Goal: Obtain resource: Download file/media

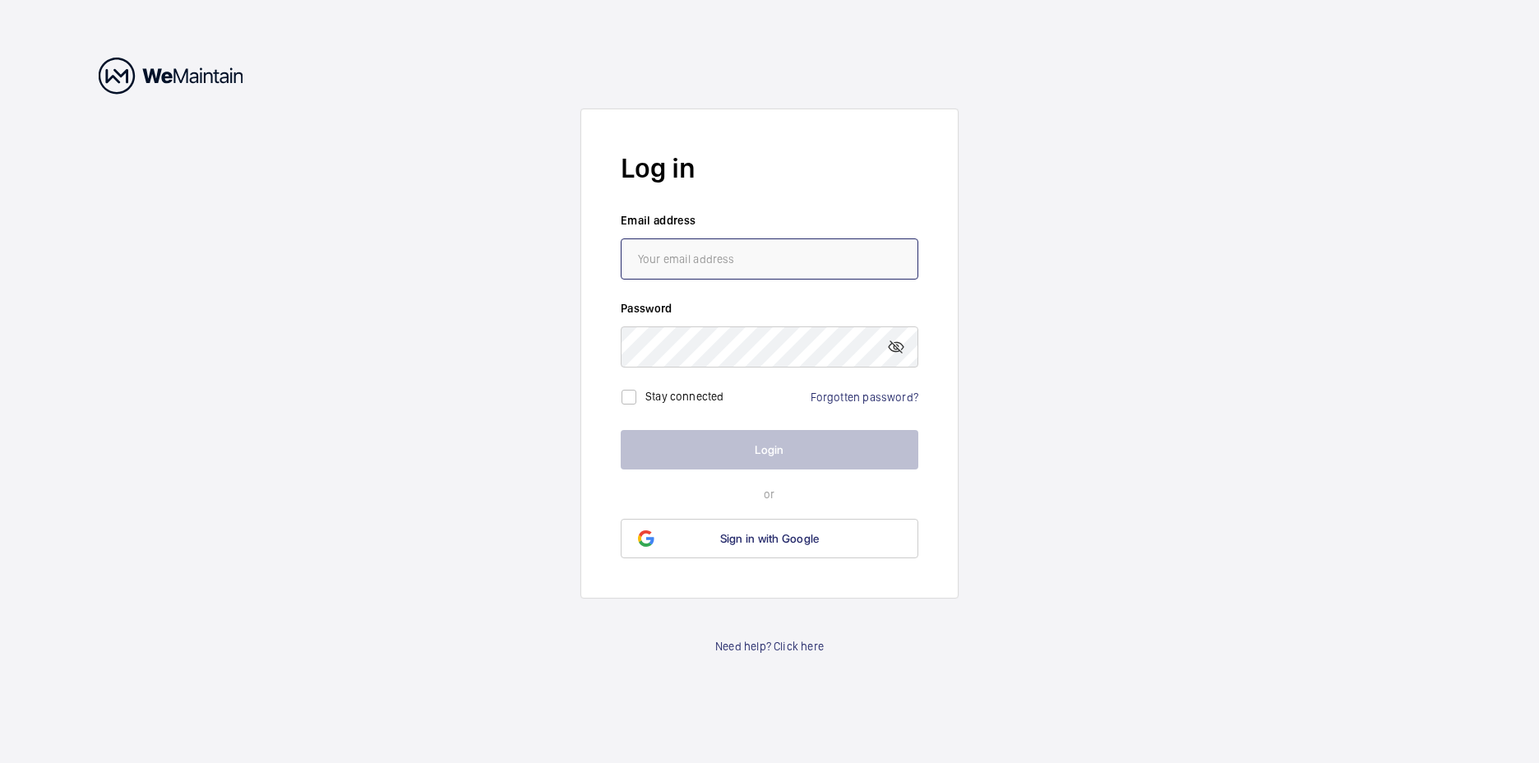
type input "[EMAIL_ADDRESS][DOMAIN_NAME]"
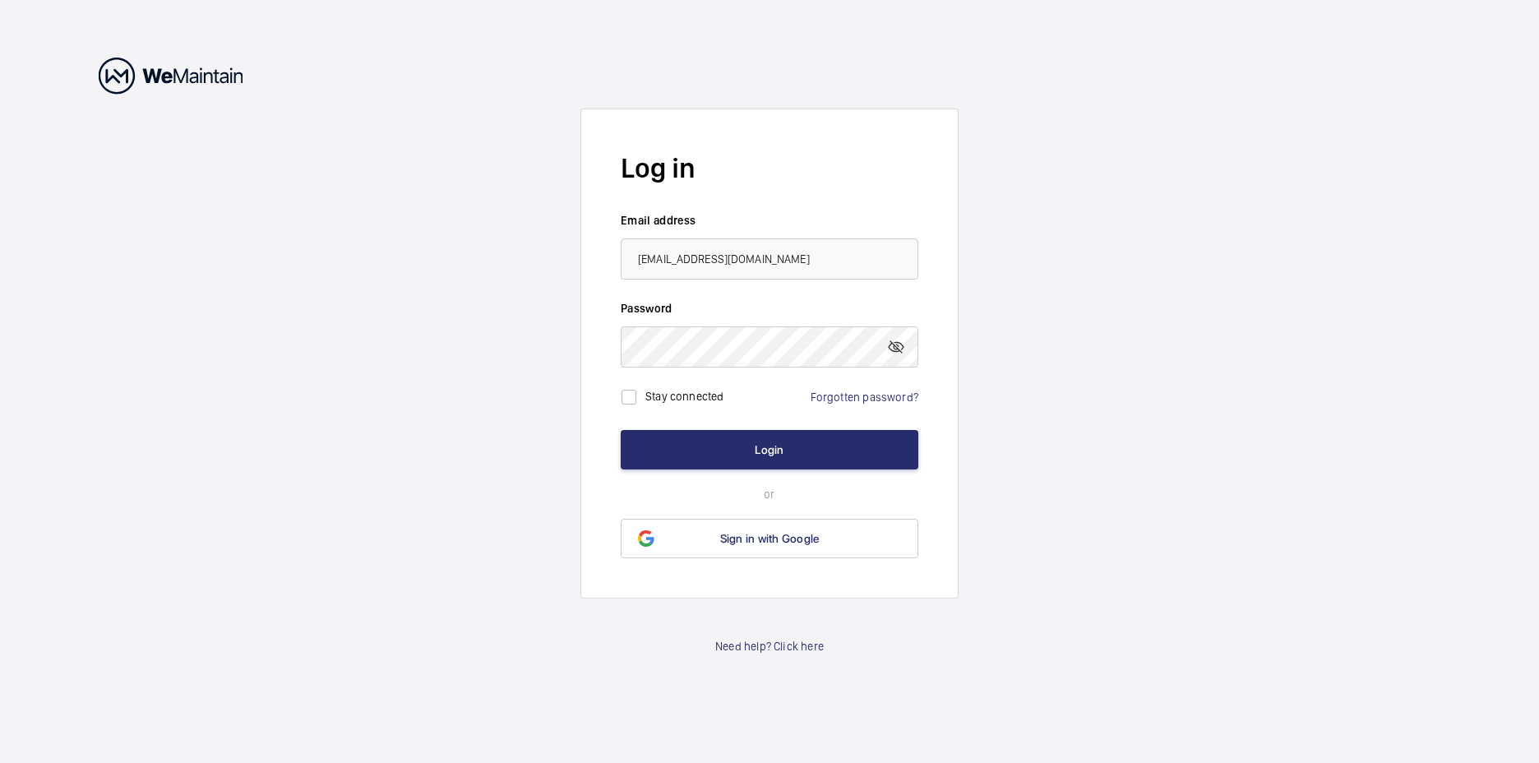
click at [701, 397] on label "Stay connected" at bounding box center [685, 396] width 79 height 13
checkbox input "true"
click at [771, 475] on form "Log in Email address [EMAIL_ADDRESS][DOMAIN_NAME] Password Stay connected Forgo…" at bounding box center [770, 354] width 378 height 490
click at [769, 462] on button "Login" at bounding box center [770, 449] width 298 height 39
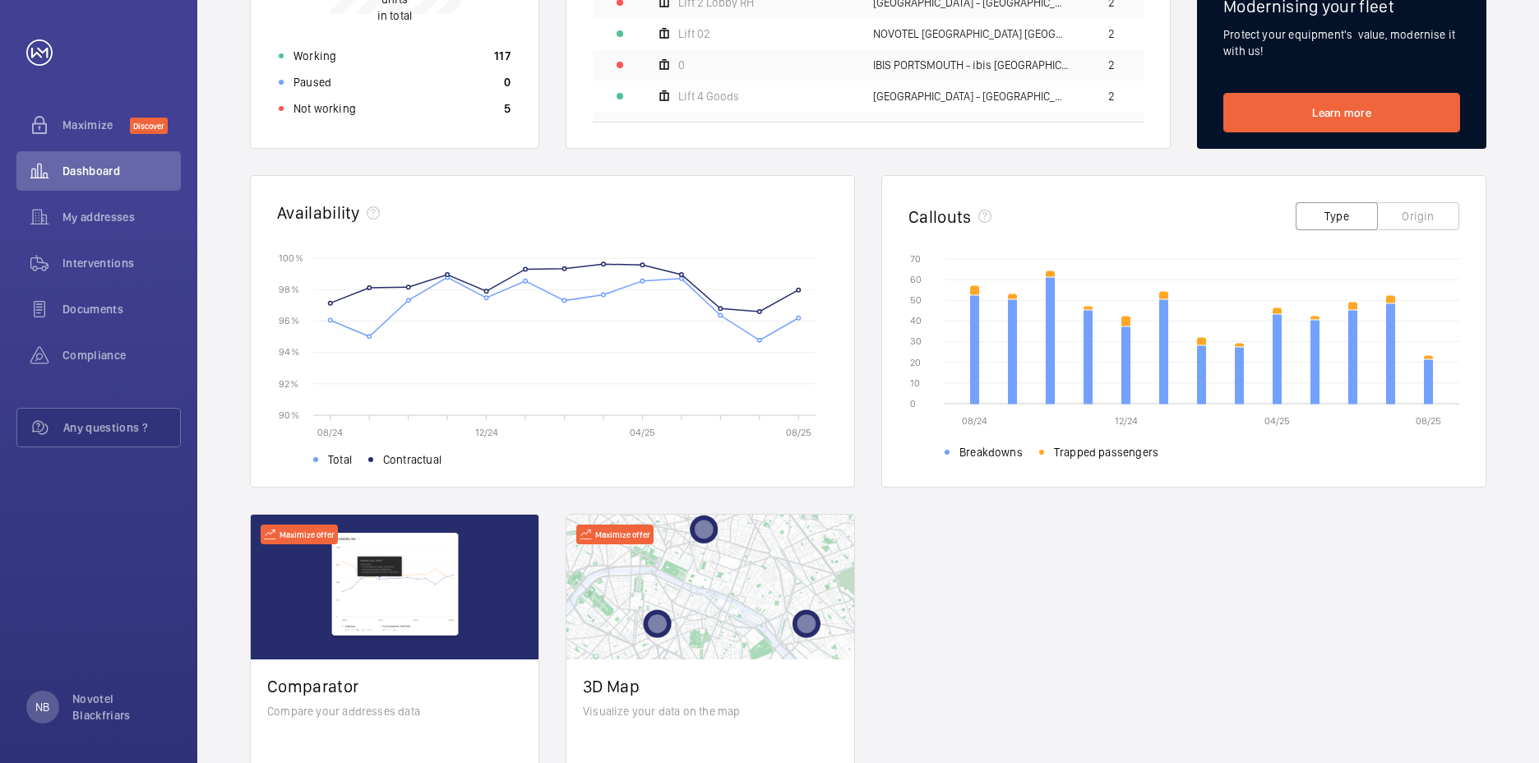
scroll to position [277, 0]
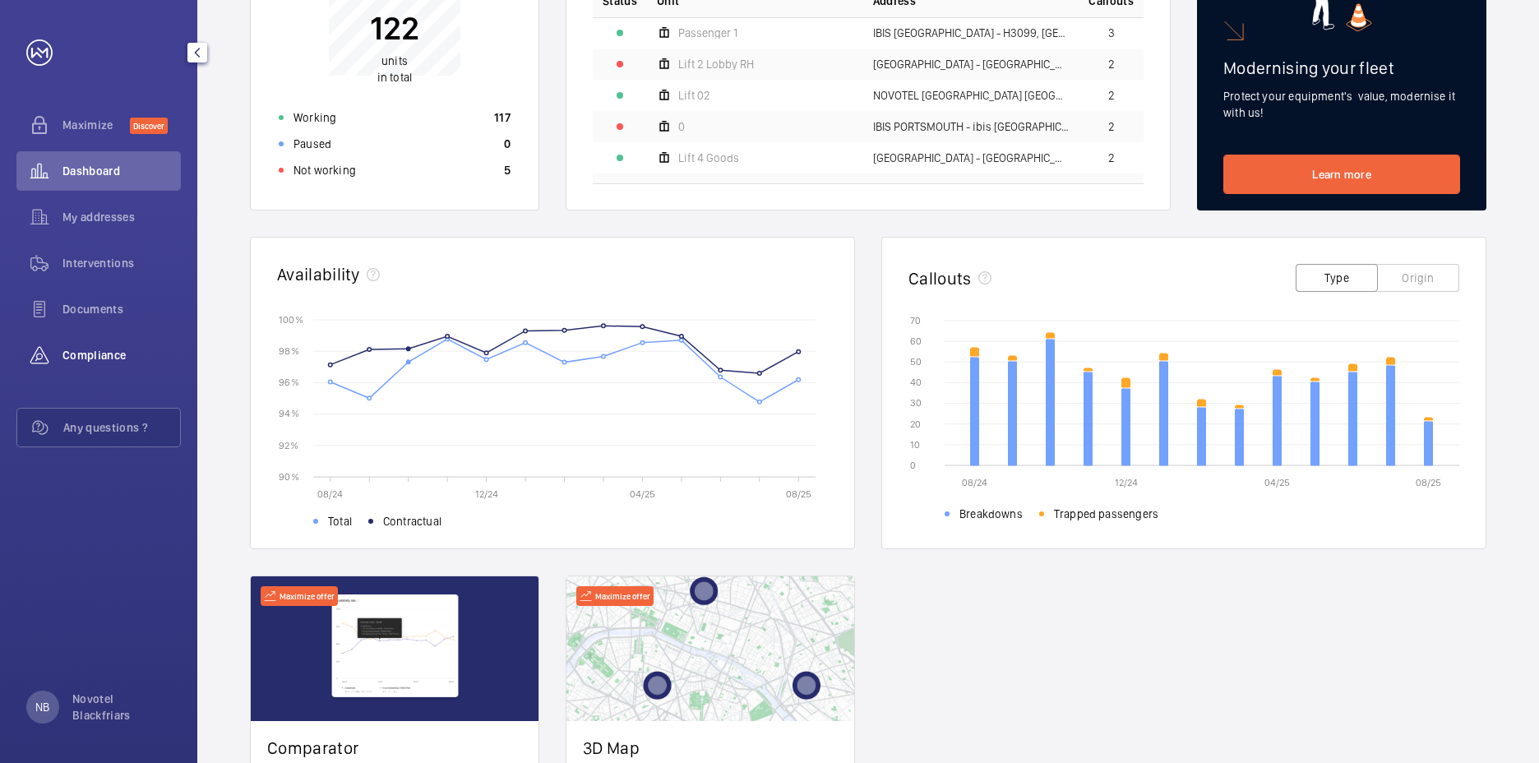
click at [59, 346] on wm-front-icon-button at bounding box center [39, 355] width 46 height 39
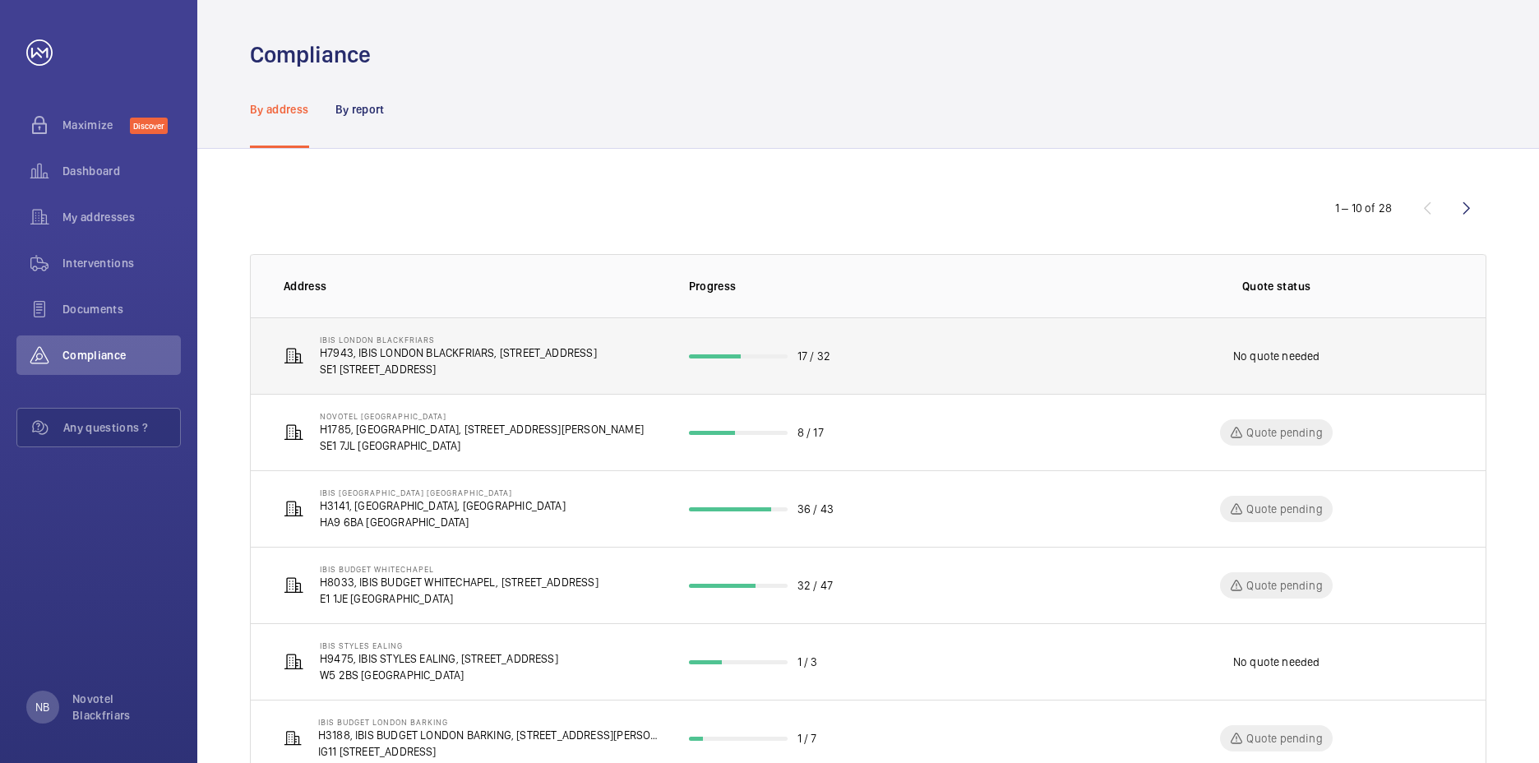
click at [461, 352] on p "H7943, IBIS LONDON BLACKFRIARS, [STREET_ADDRESS]" at bounding box center [458, 353] width 277 height 16
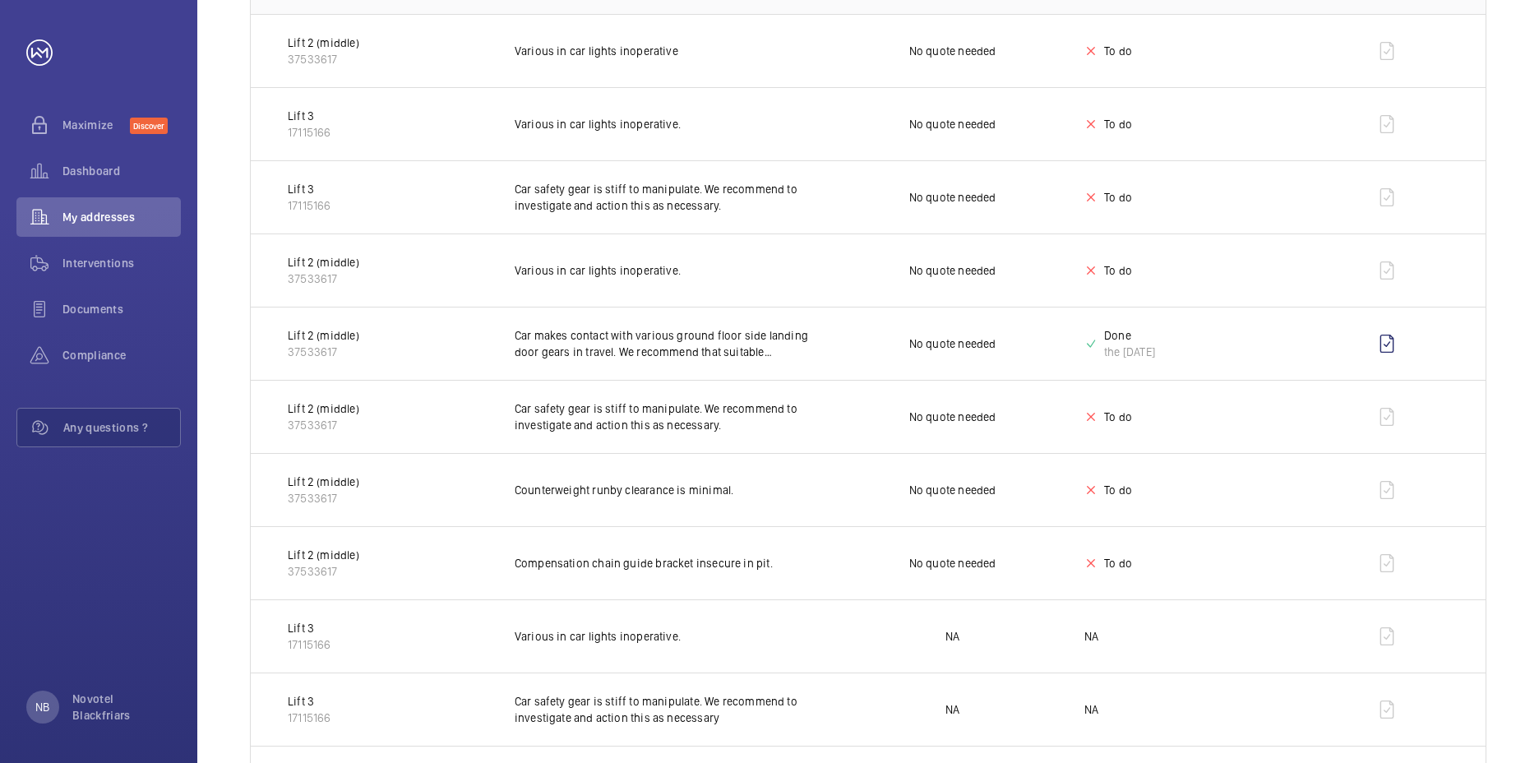
scroll to position [373, 0]
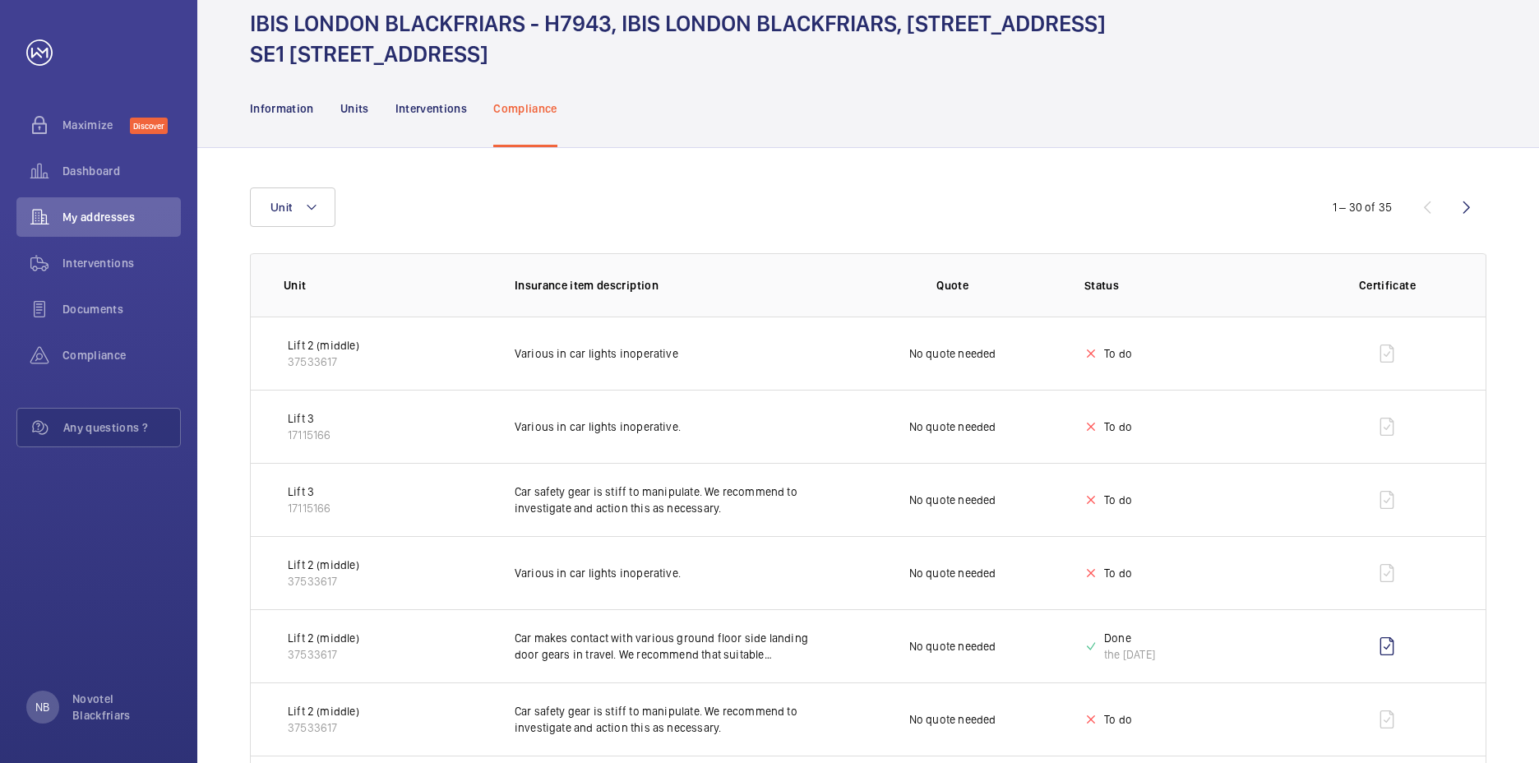
scroll to position [0, 0]
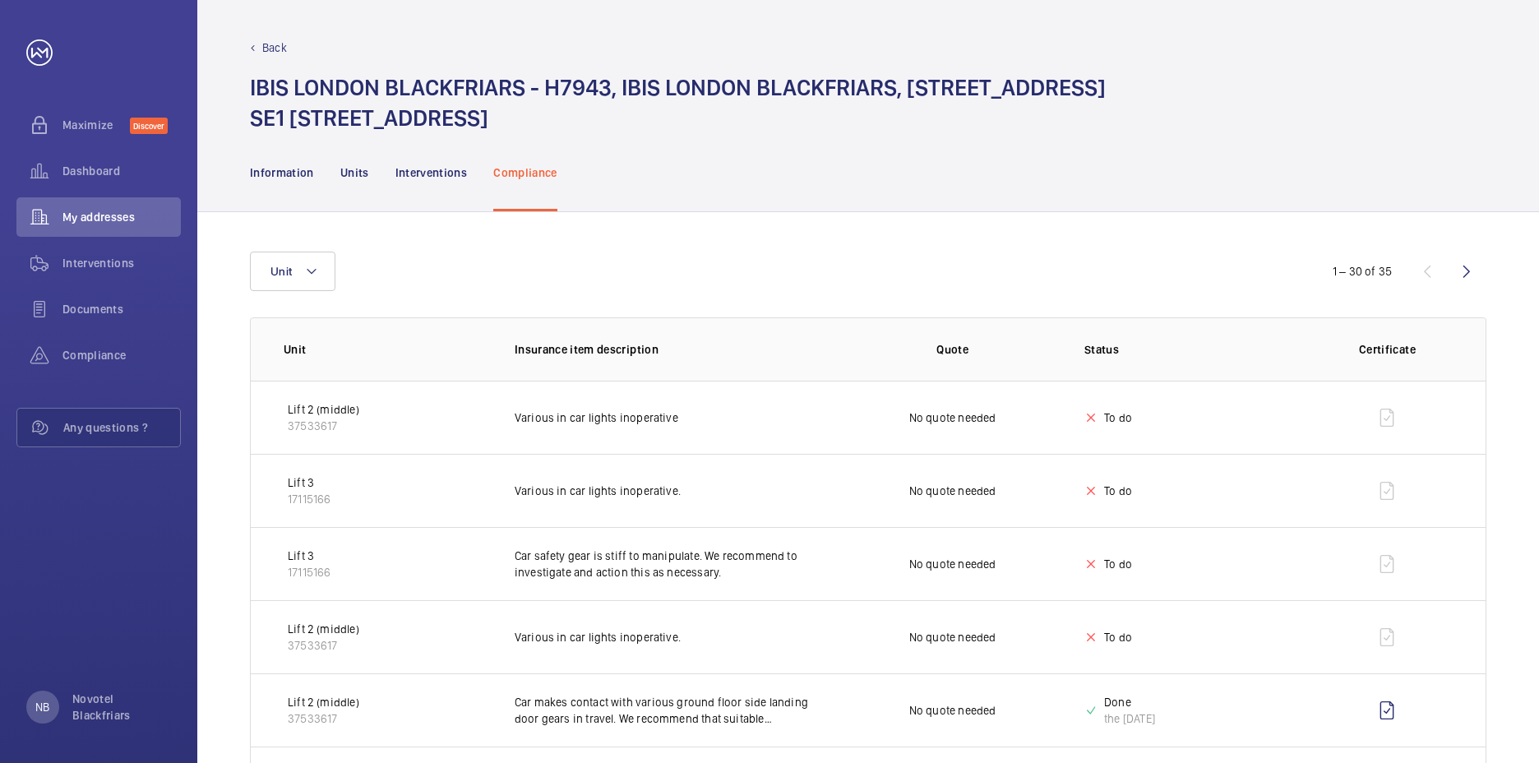
click at [567, 419] on p "Various in car lights inoperative" at bounding box center [668, 418] width 306 height 16
click at [1377, 706] on wm-front-icon-button at bounding box center [1387, 710] width 39 height 39
click at [960, 156] on div "Information Units Interventions Compliance" at bounding box center [868, 172] width 1237 height 78
click at [265, 179] on p "Information" at bounding box center [282, 172] width 64 height 16
